Goal: Task Accomplishment & Management: Complete application form

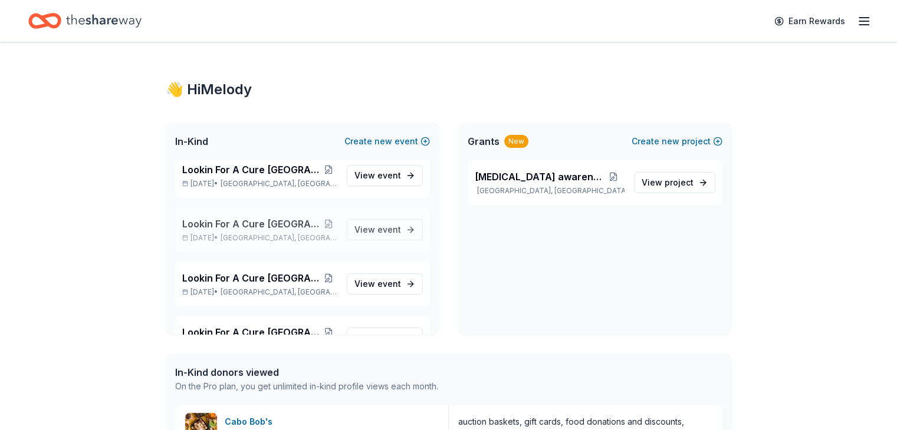
scroll to position [924, 0]
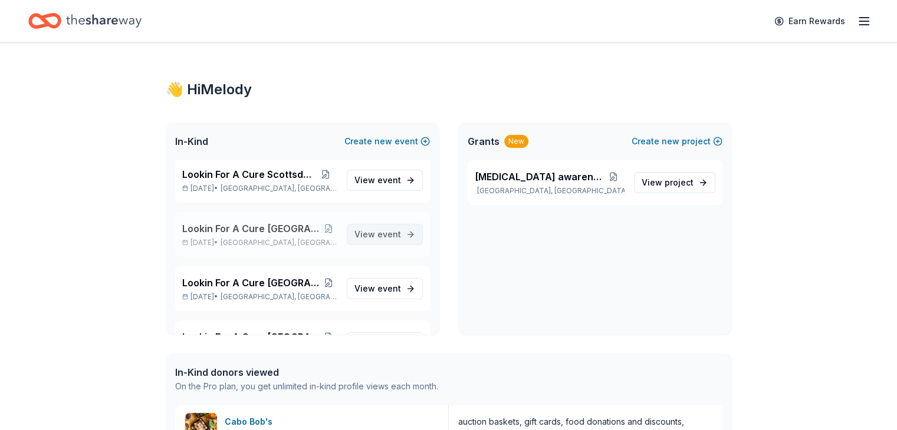
click at [377, 230] on span "event" at bounding box center [389, 234] width 24 height 10
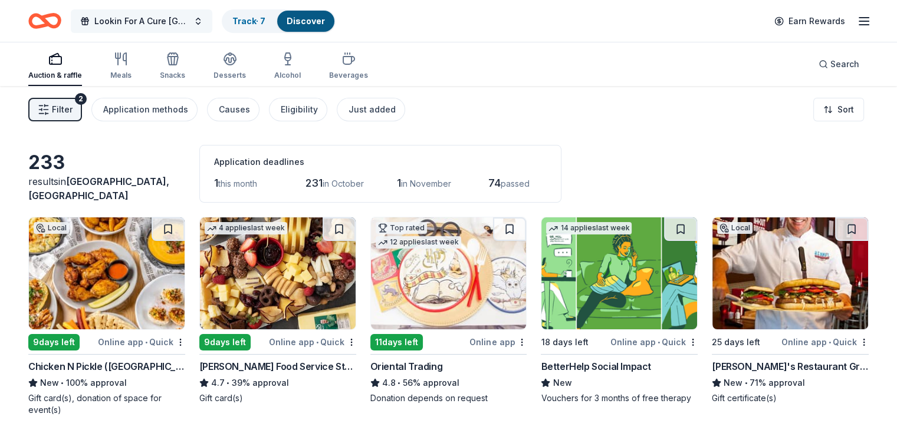
click at [212, 15] on button "Lookin For A Cure Dallas" at bounding box center [142, 21] width 142 height 24
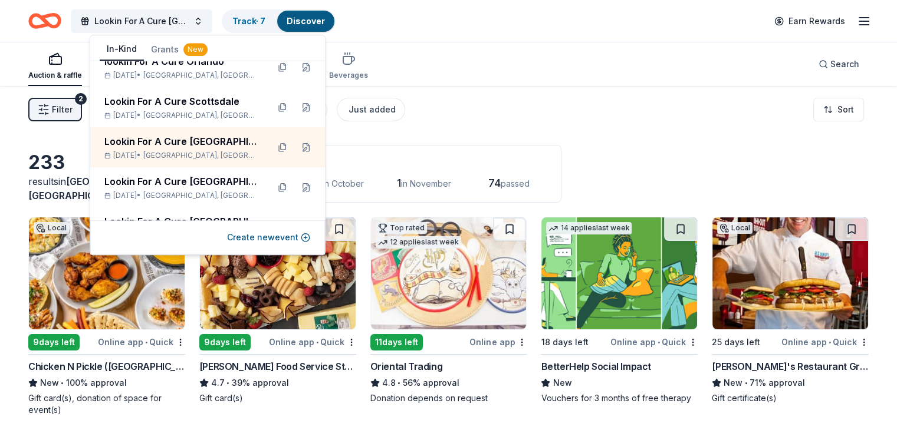
scroll to position [649, 0]
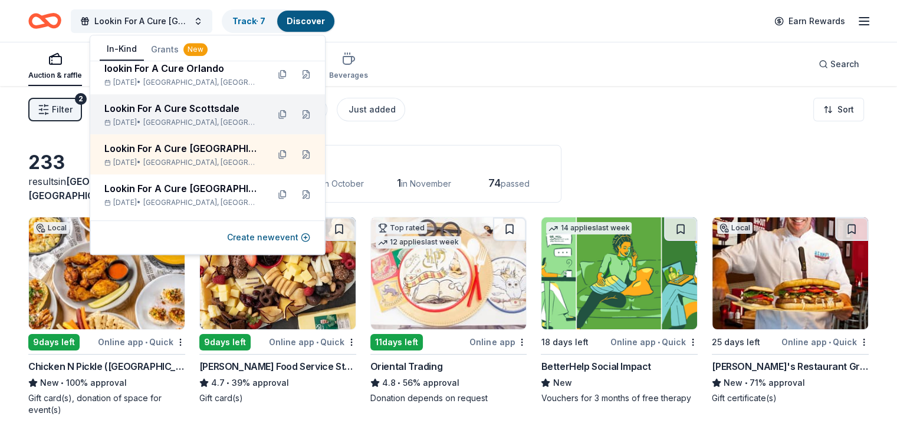
click at [185, 105] on div "Lookin For A Cure Scottsdale" at bounding box center [181, 108] width 154 height 14
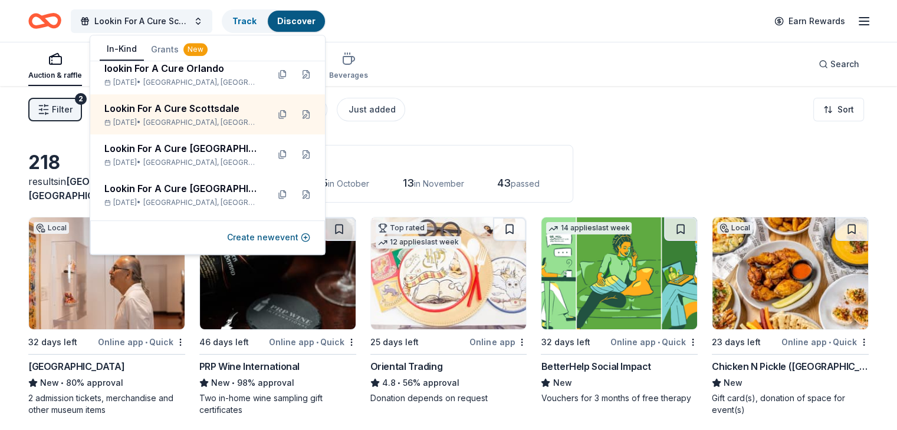
click at [727, 129] on div "Filter 2 Application methods Causes Eligibility Just added Sort" at bounding box center [448, 109] width 897 height 47
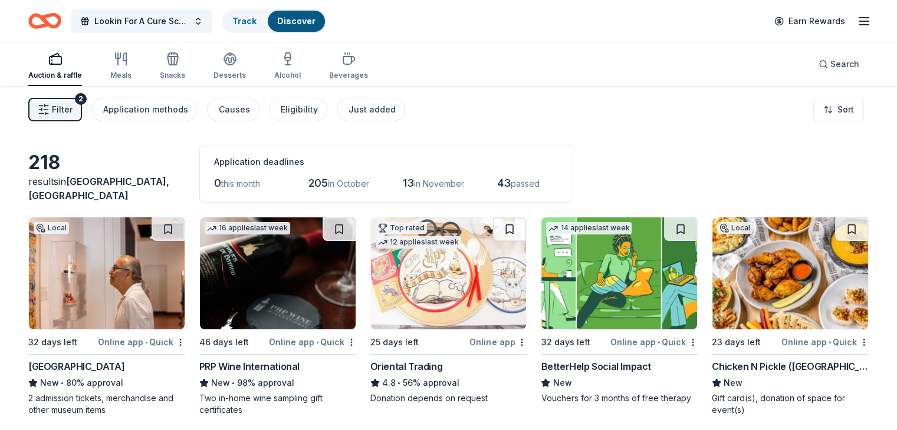
click at [118, 275] on img at bounding box center [107, 274] width 156 height 112
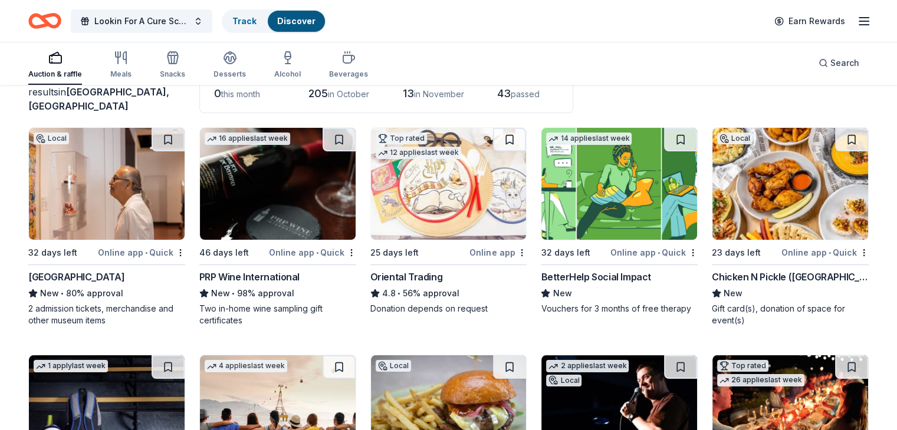
scroll to position [118, 0]
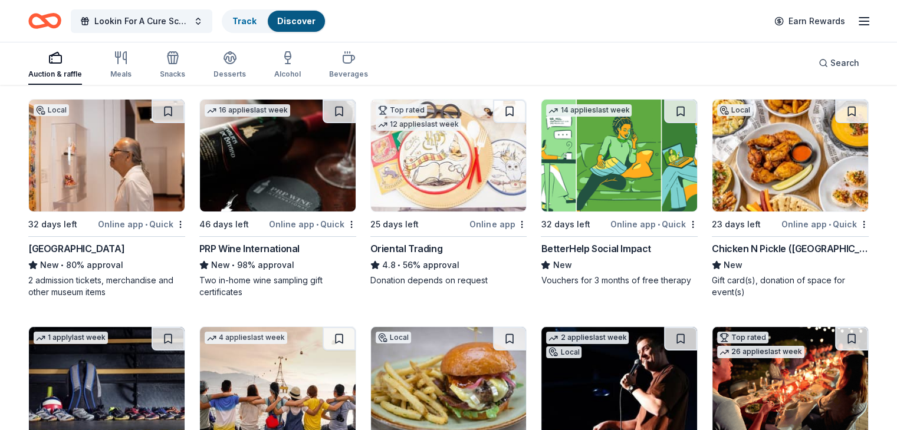
click at [591, 179] on img at bounding box center [619, 156] width 156 height 112
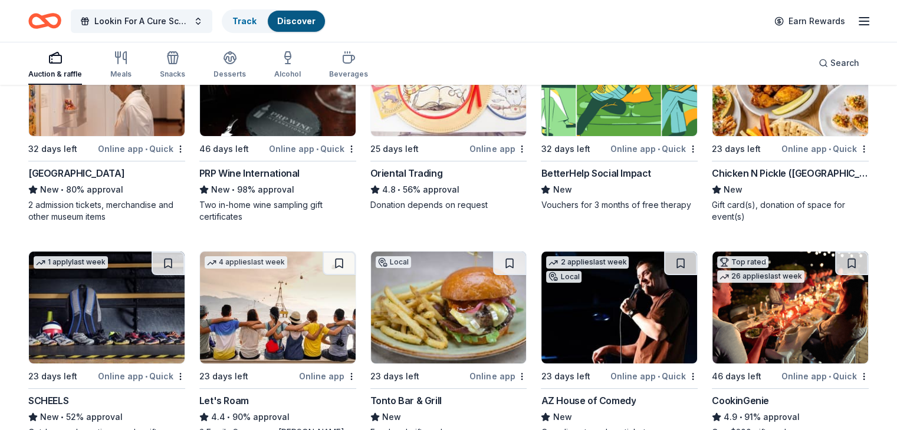
scroll to position [295, 0]
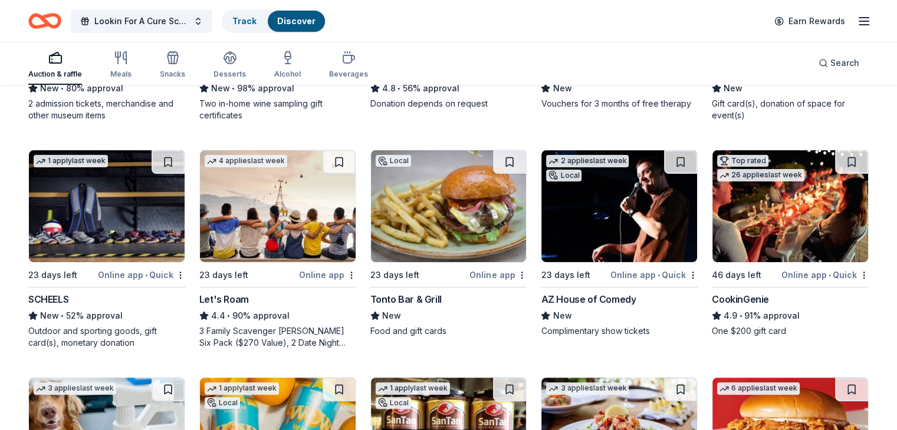
click at [140, 234] on img at bounding box center [107, 206] width 156 height 112
click at [464, 206] on img at bounding box center [449, 206] width 156 height 112
click at [610, 225] on img at bounding box center [619, 206] width 156 height 112
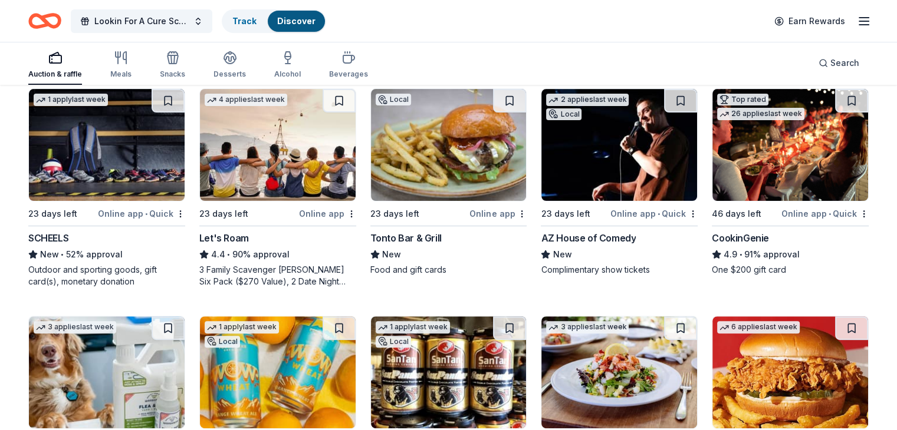
scroll to position [472, 0]
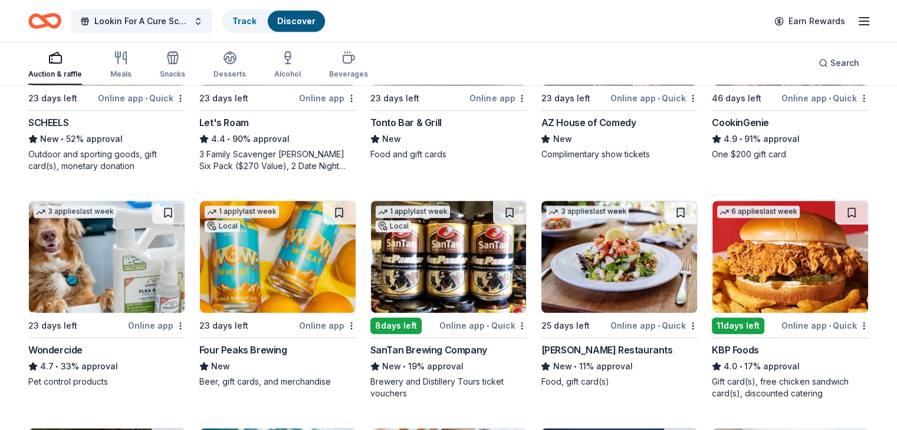
click at [437, 265] on img at bounding box center [449, 257] width 156 height 112
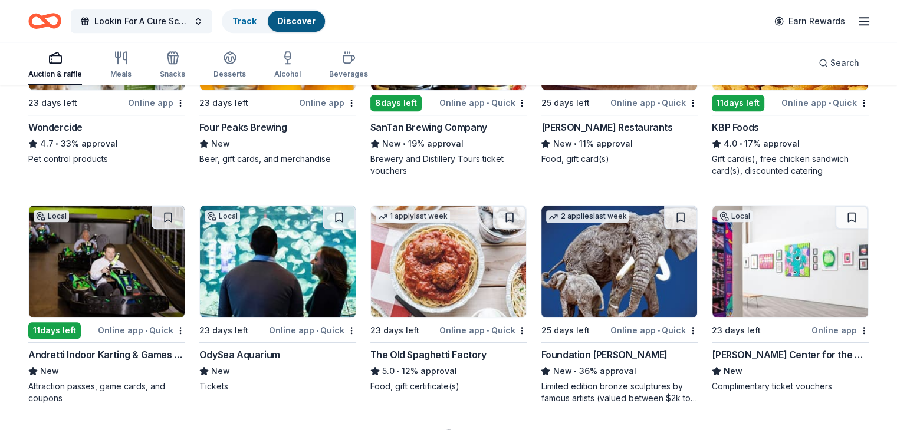
scroll to position [708, 0]
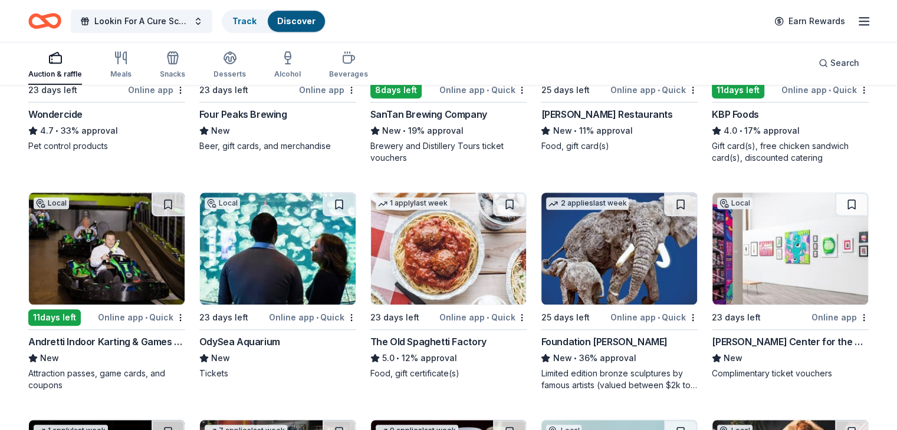
click at [432, 248] on img at bounding box center [449, 249] width 156 height 112
click at [110, 265] on img at bounding box center [107, 249] width 156 height 112
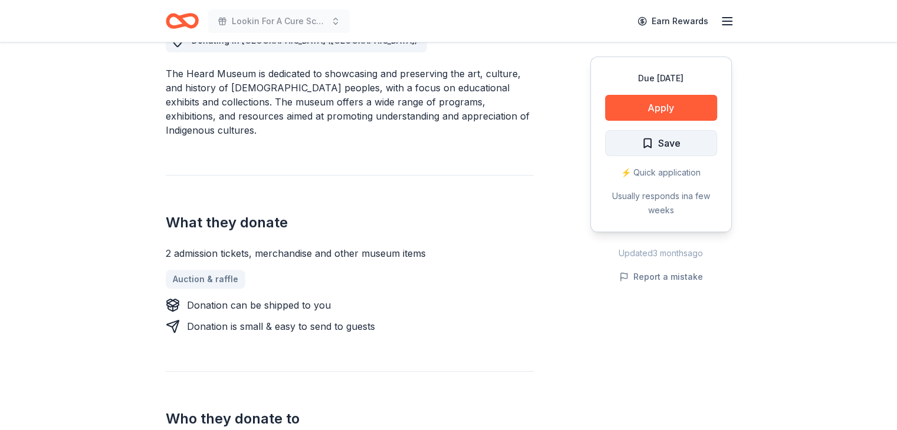
scroll to position [354, 0]
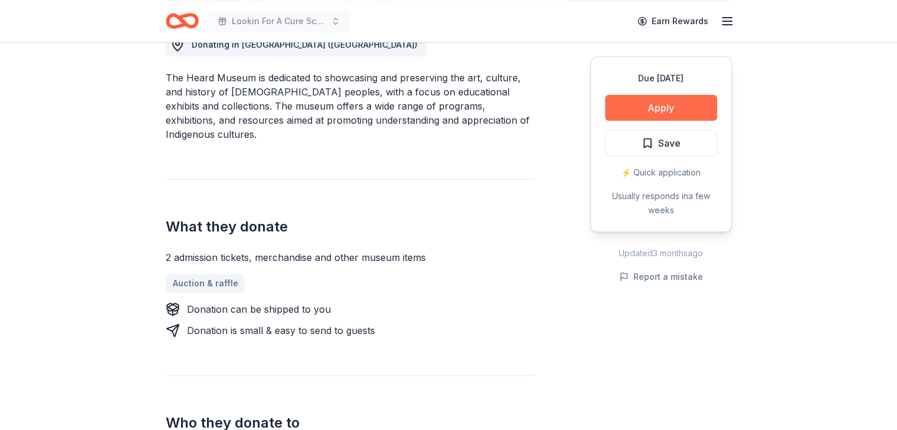
click at [637, 109] on button "Apply" at bounding box center [661, 108] width 112 height 26
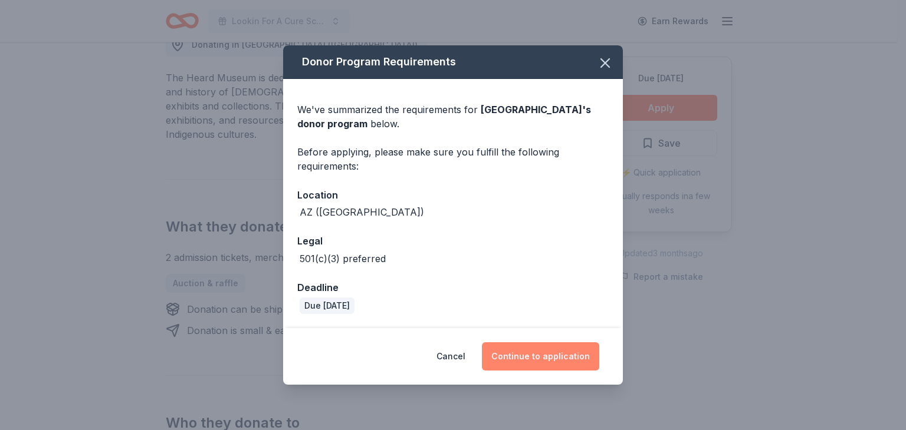
click at [543, 357] on button "Continue to application" at bounding box center [540, 357] width 117 height 28
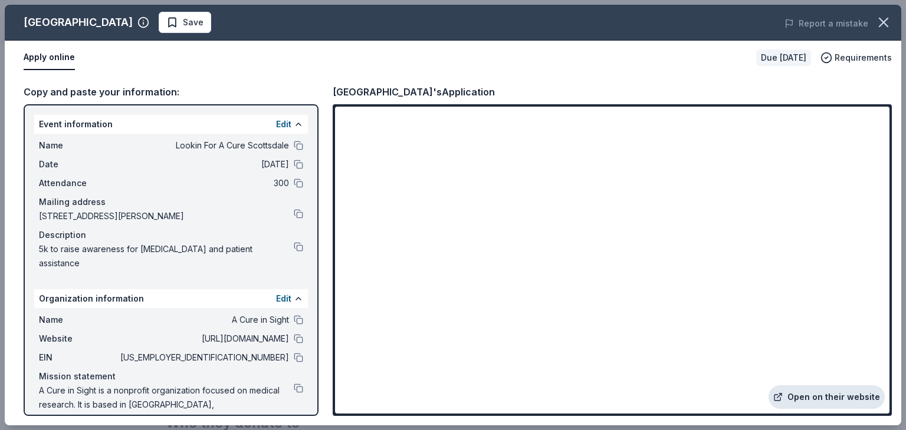
click at [818, 394] on link "Open on their website" at bounding box center [826, 398] width 116 height 24
click at [876, 22] on icon "button" at bounding box center [883, 22] width 17 height 17
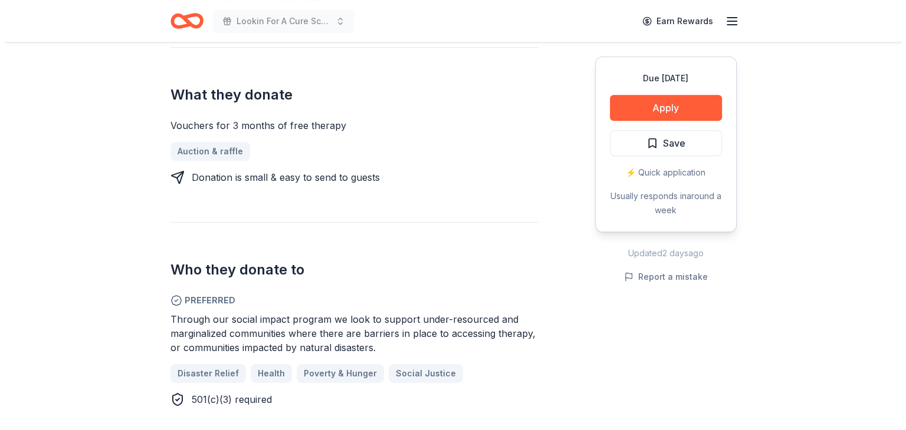
scroll to position [531, 0]
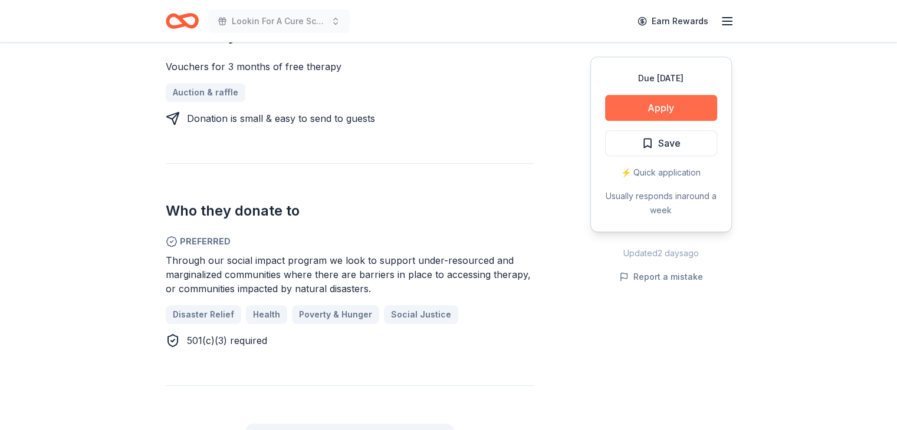
click at [656, 111] on button "Apply" at bounding box center [661, 108] width 112 height 26
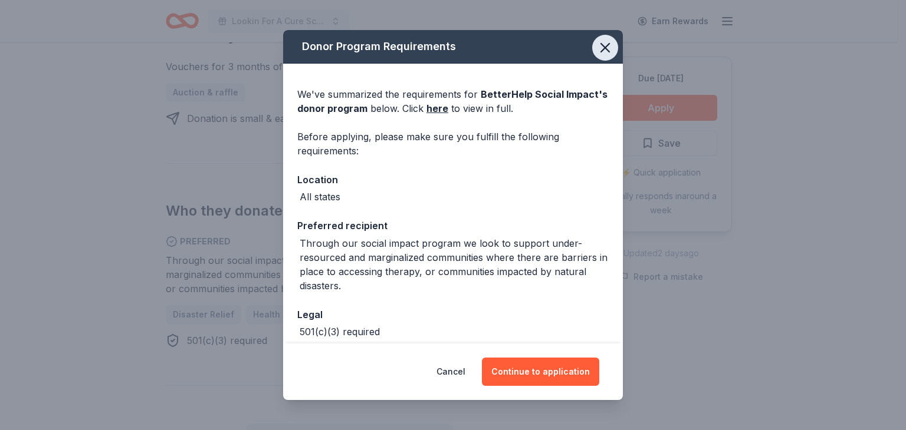
click at [597, 47] on icon "button" at bounding box center [605, 48] width 17 height 17
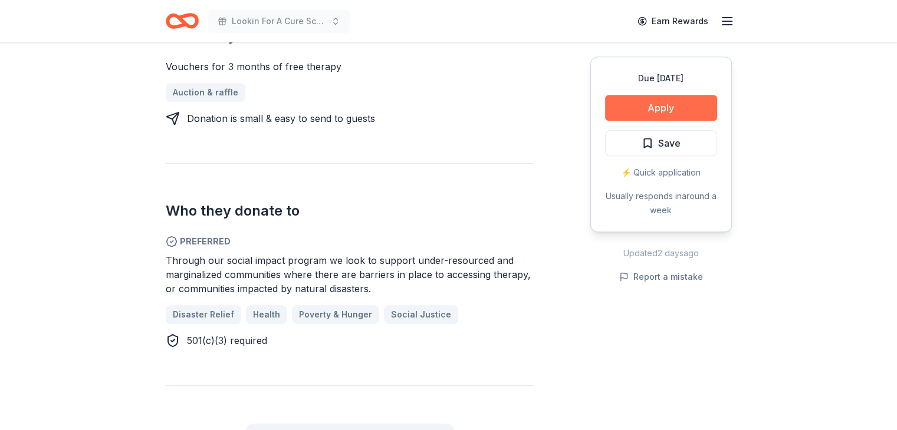
click at [659, 104] on button "Apply" at bounding box center [661, 108] width 112 height 26
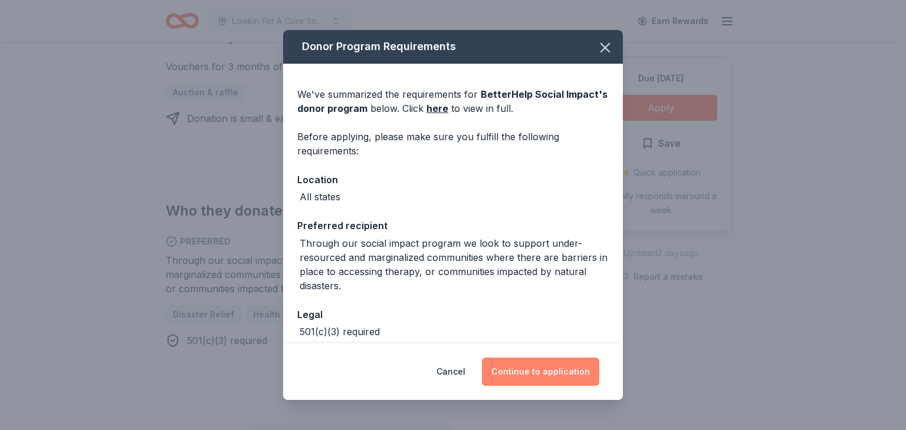
click at [549, 370] on button "Continue to application" at bounding box center [540, 372] width 117 height 28
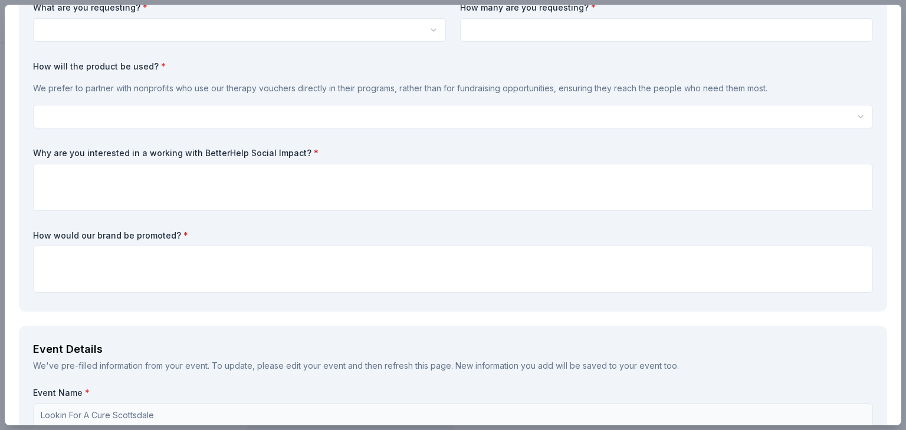
scroll to position [0, 0]
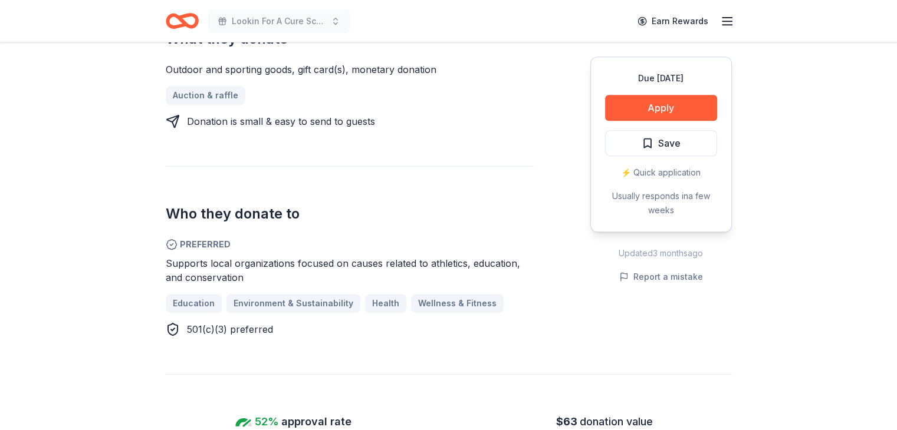
scroll to position [590, 0]
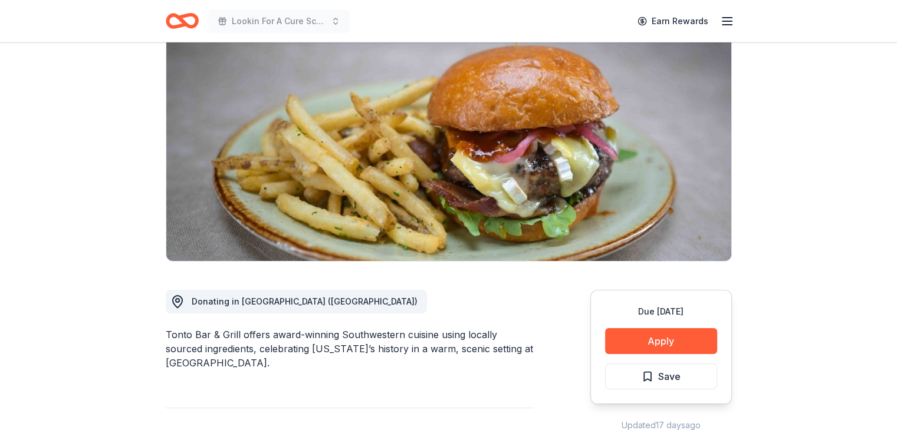
scroll to position [236, 0]
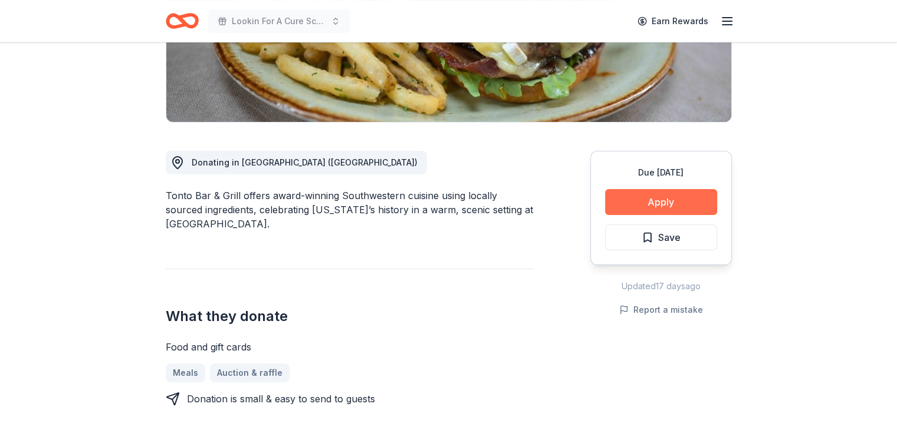
click at [673, 199] on button "Apply" at bounding box center [661, 202] width 112 height 26
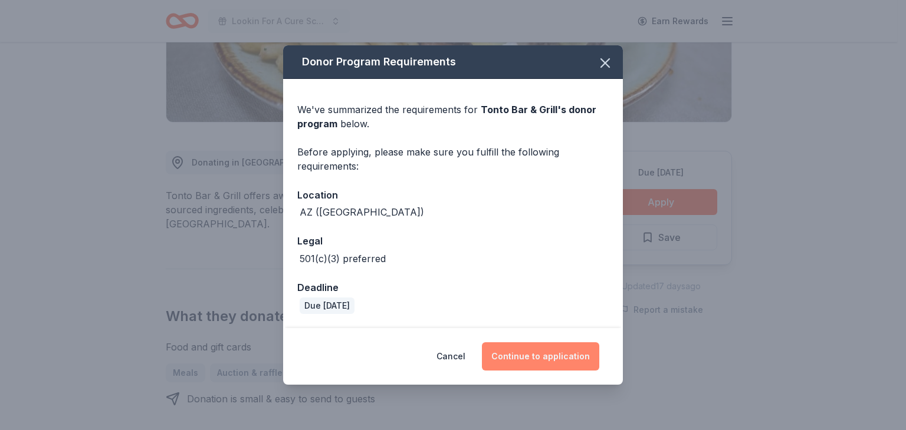
click at [533, 361] on button "Continue to application" at bounding box center [540, 357] width 117 height 28
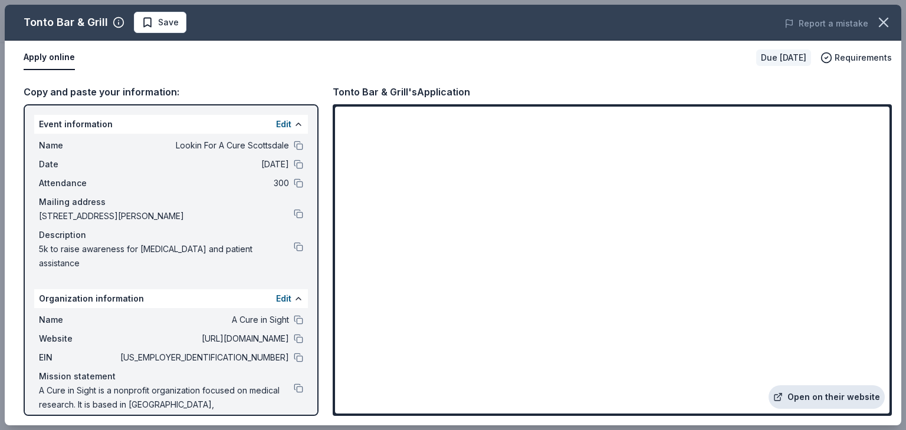
click at [808, 394] on link "Open on their website" at bounding box center [826, 398] width 116 height 24
click at [294, 246] on button at bounding box center [298, 246] width 9 height 9
click at [882, 23] on icon "button" at bounding box center [883, 22] width 8 height 8
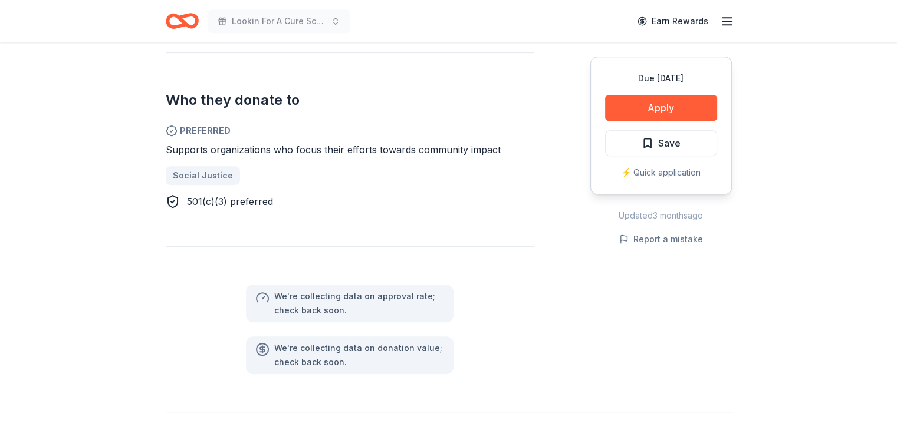
scroll to position [649, 0]
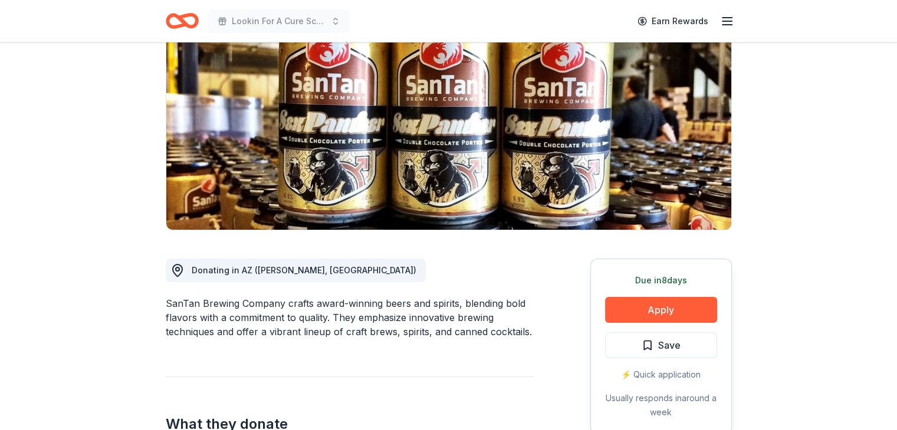
scroll to position [118, 0]
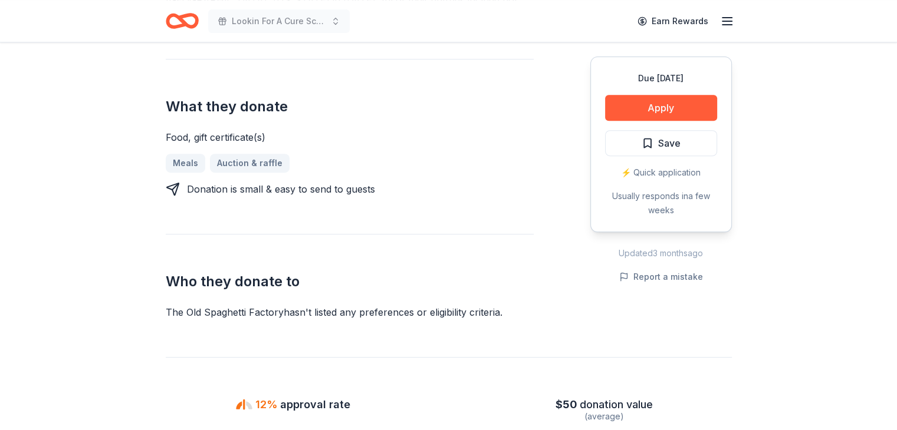
scroll to position [472, 0]
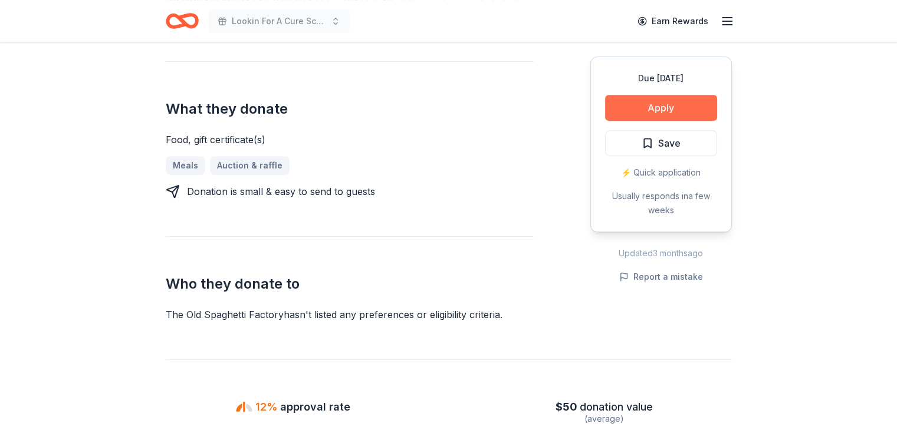
click at [670, 103] on button "Apply" at bounding box center [661, 108] width 112 height 26
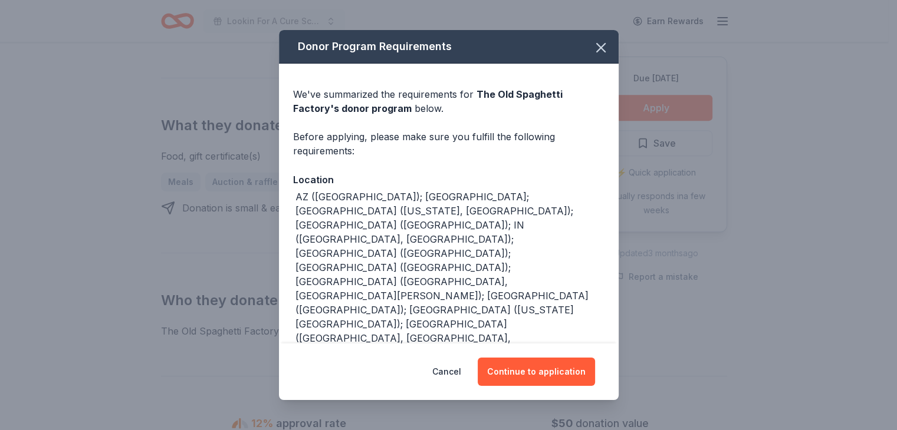
scroll to position [488, 0]
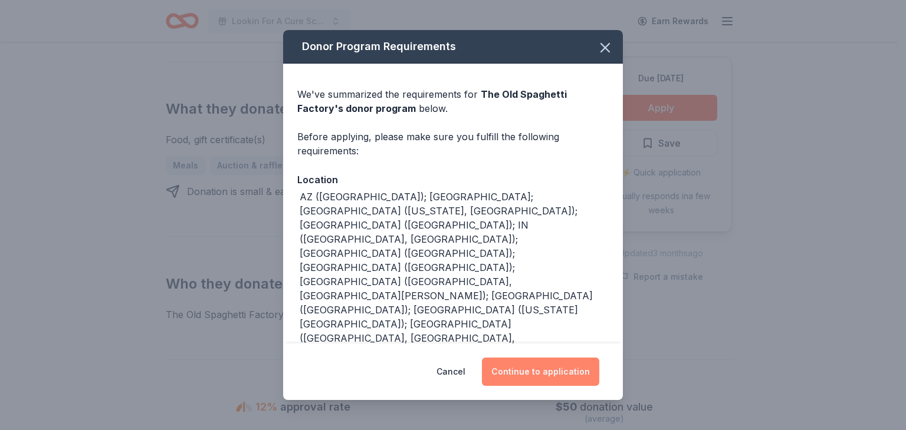
click at [538, 364] on button "Continue to application" at bounding box center [540, 372] width 117 height 28
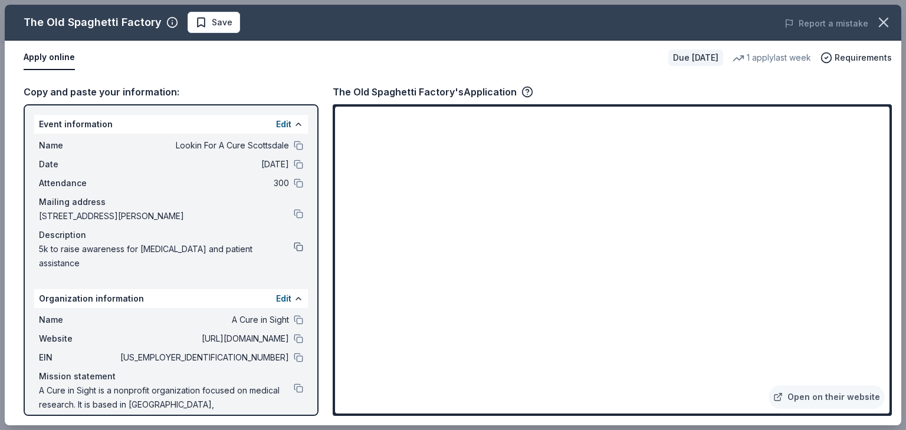
click at [294, 245] on button at bounding box center [298, 246] width 9 height 9
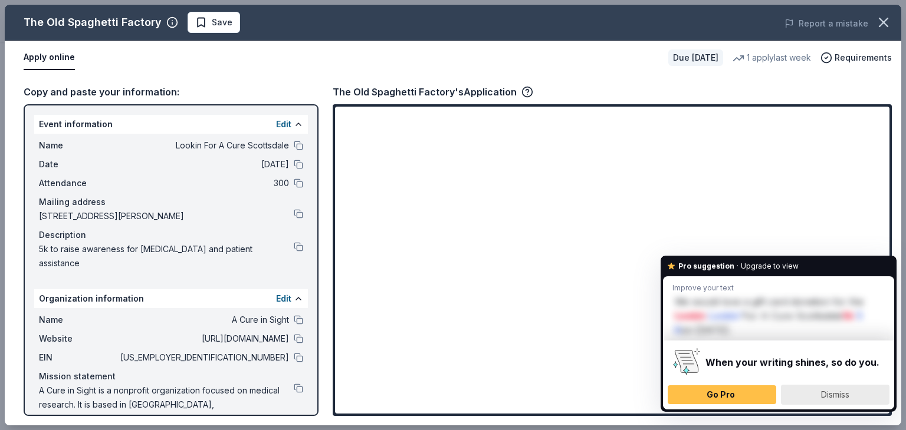
click at [843, 393] on span "Dismiss" at bounding box center [835, 395] width 28 height 10
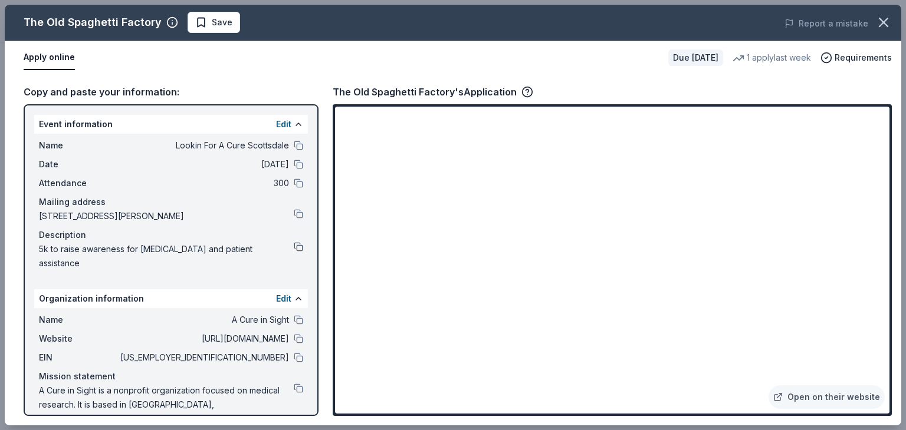
click at [294, 243] on button at bounding box center [298, 246] width 9 height 9
click at [882, 17] on icon "button" at bounding box center [883, 22] width 17 height 17
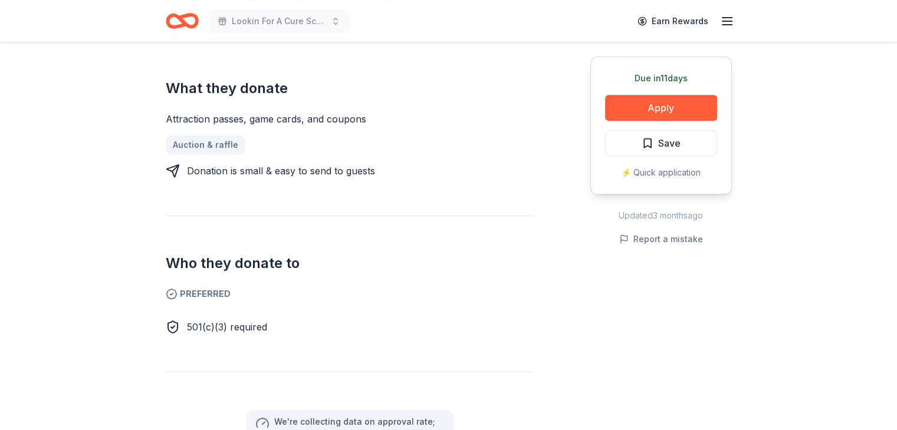
scroll to position [531, 0]
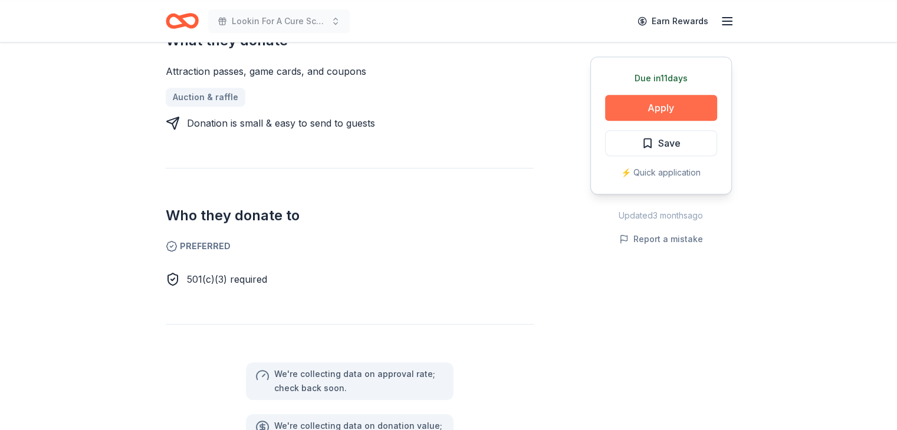
click at [650, 106] on button "Apply" at bounding box center [661, 108] width 112 height 26
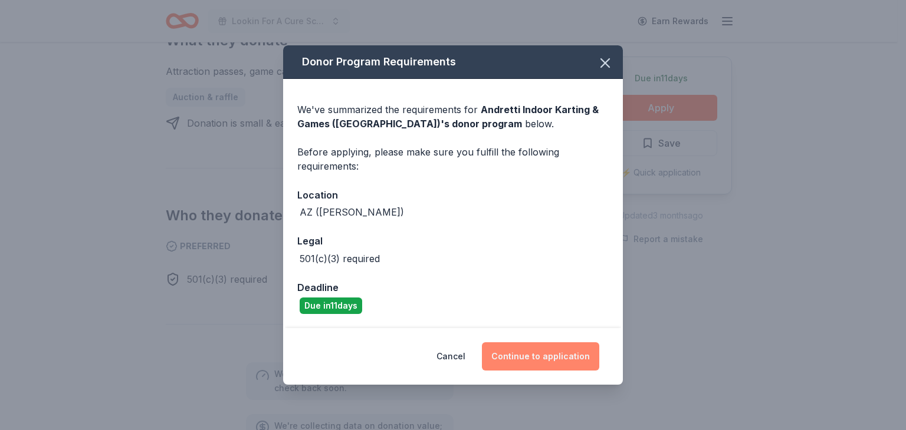
click at [533, 354] on button "Continue to application" at bounding box center [540, 357] width 117 height 28
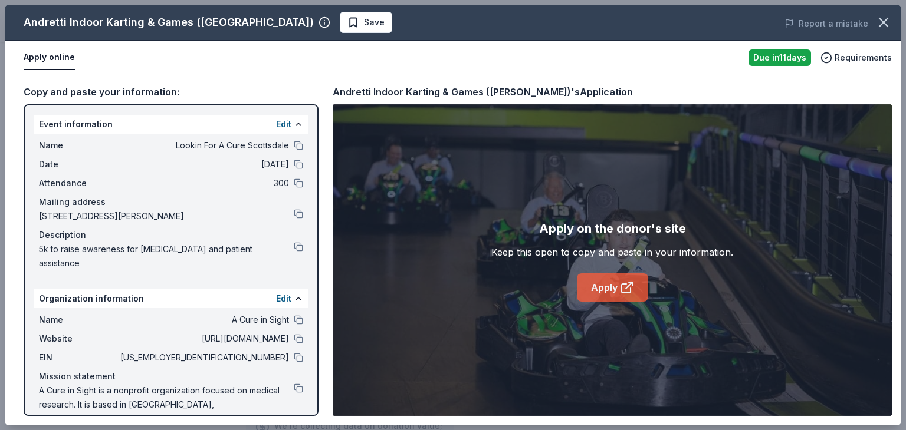
click at [615, 286] on link "Apply" at bounding box center [612, 288] width 71 height 28
click at [294, 146] on button at bounding box center [298, 145] width 9 height 9
click at [294, 245] on button at bounding box center [298, 246] width 9 height 9
drag, startPoint x: 249, startPoint y: 22, endPoint x: 181, endPoint y: 24, distance: 67.8
click at [181, 24] on div "Andretti Indoor Karting & Games (Chandler)" at bounding box center [177, 22] width 307 height 19
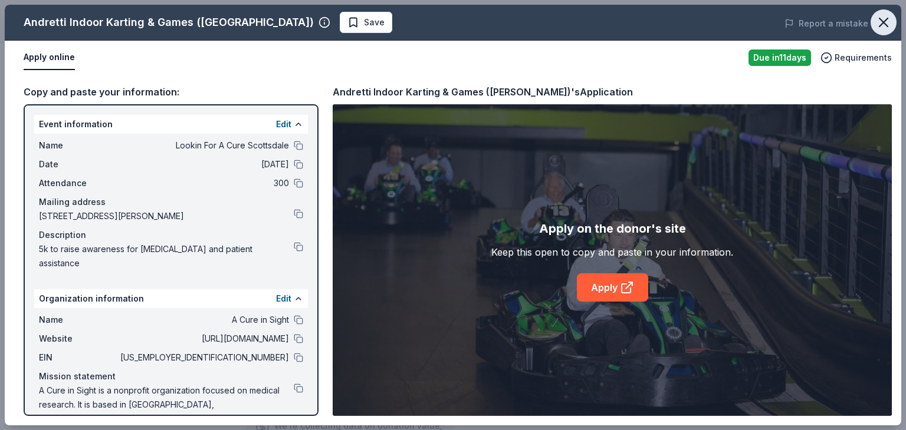
click at [886, 18] on icon "button" at bounding box center [883, 22] width 17 height 17
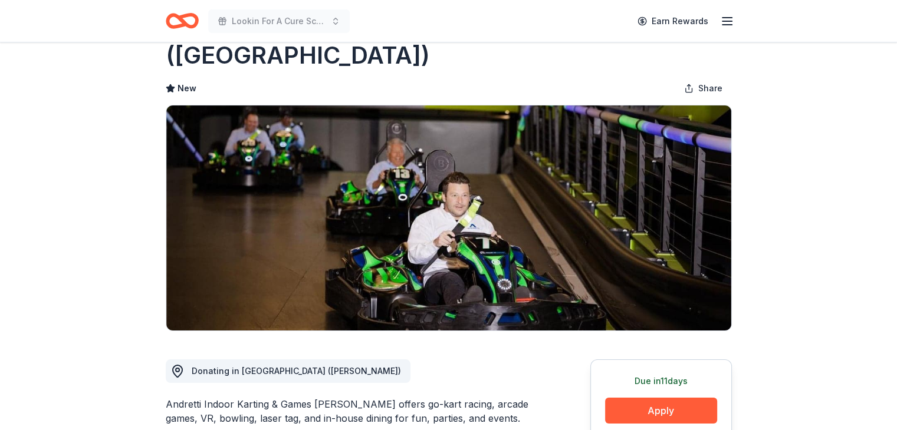
scroll to position [59, 0]
